Goal: Find specific page/section: Find specific page/section

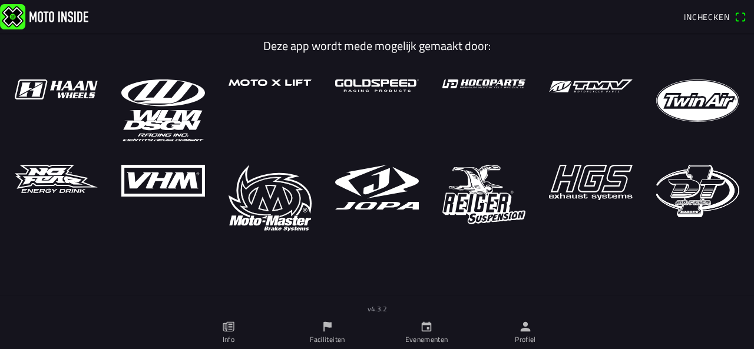
click at [709, 10] on span "Inchecken" at bounding box center [715, 17] width 62 height 19
